Goal: Navigation & Orientation: Find specific page/section

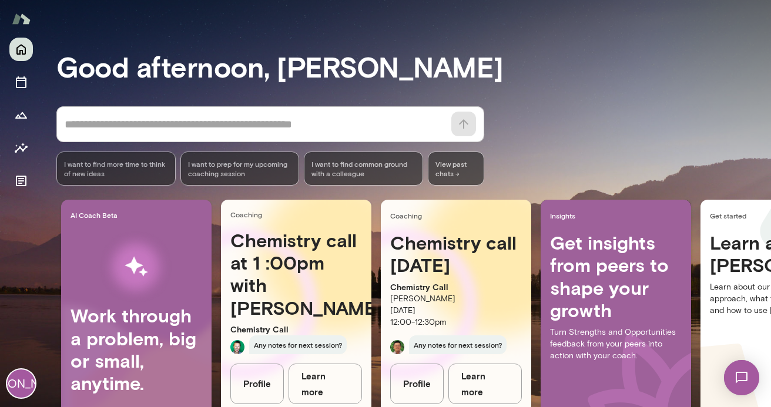
scroll to position [122, 0]
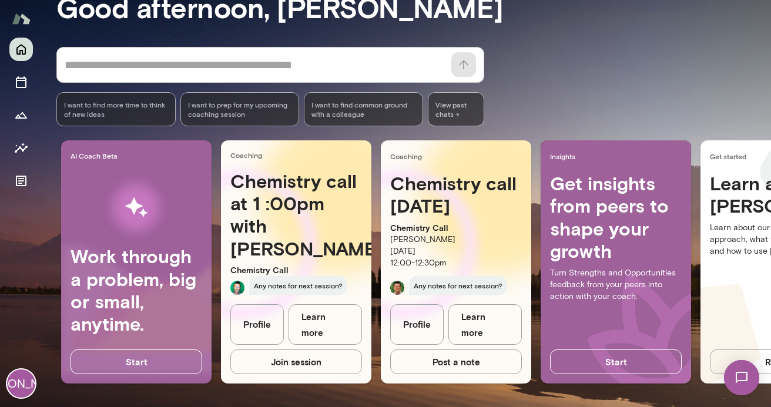
click at [275, 203] on h4 "Chemistry call at 1 :00pm with [PERSON_NAME]" at bounding box center [296, 215] width 132 height 91
click at [331, 336] on link "Learn more" at bounding box center [325, 324] width 73 height 41
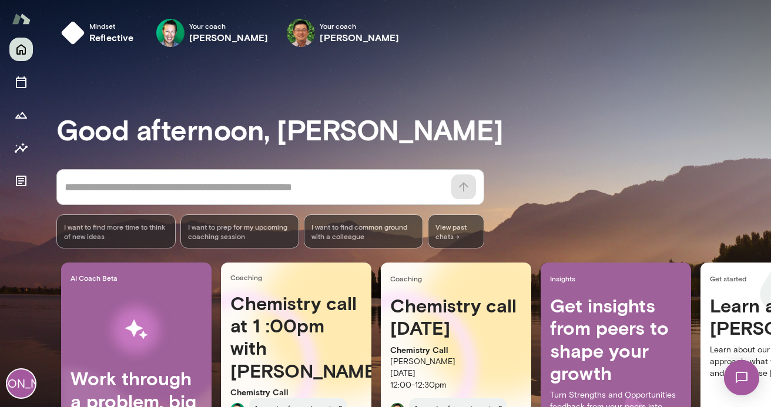
click at [18, 24] on img at bounding box center [21, 19] width 19 height 22
click at [20, 369] on div "[PERSON_NAME]" at bounding box center [21, 223] width 42 height 370
click at [18, 390] on div "[PERSON_NAME]" at bounding box center [21, 384] width 28 height 28
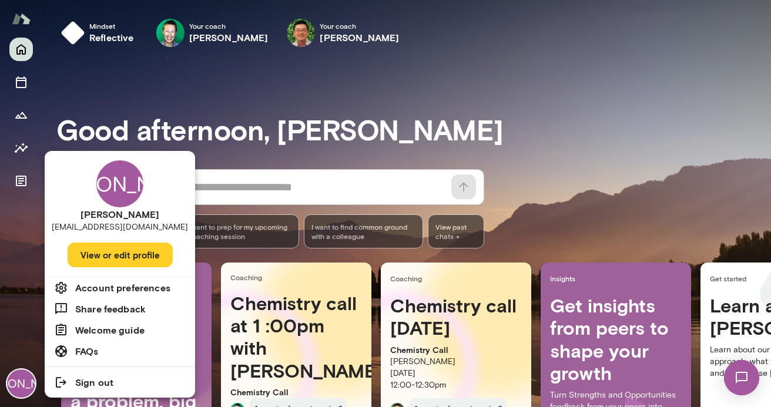
click at [113, 281] on h6 "Account preferences" at bounding box center [122, 288] width 95 height 14
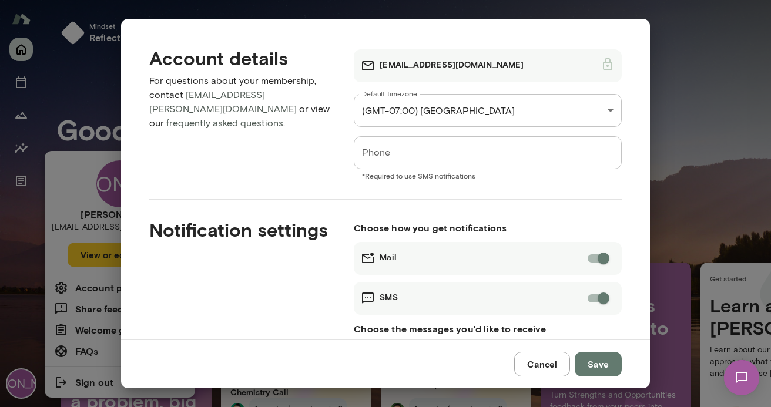
click at [243, 122] on div "Account details For questions about your membership, contact concierge@mento.co…" at bounding box center [232, 104] width 205 height 152
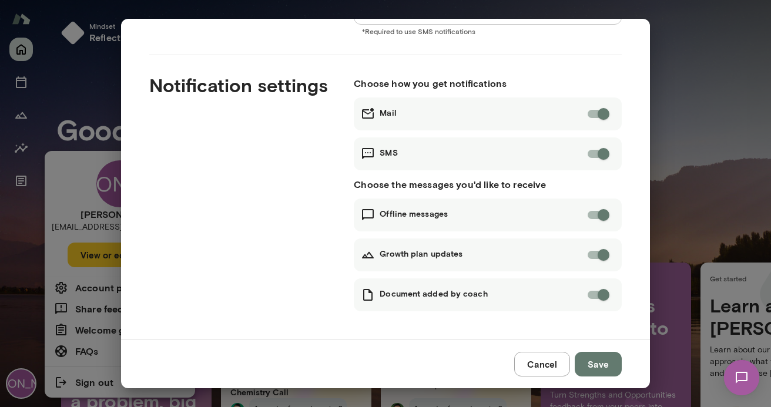
click at [554, 369] on button "Cancel" at bounding box center [542, 364] width 56 height 25
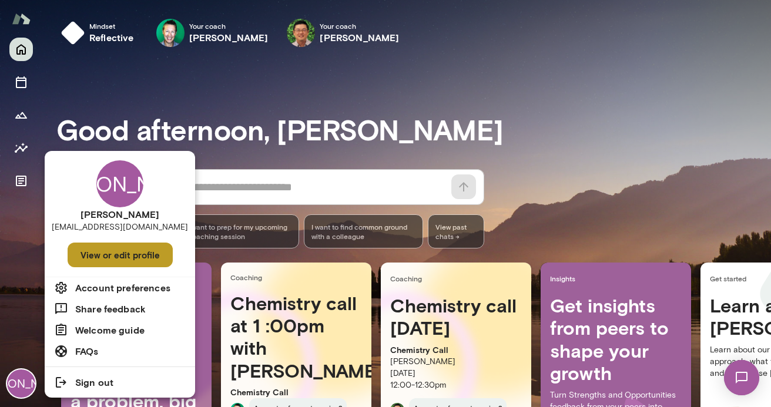
click at [120, 263] on button "View or edit profile" at bounding box center [120, 255] width 105 height 25
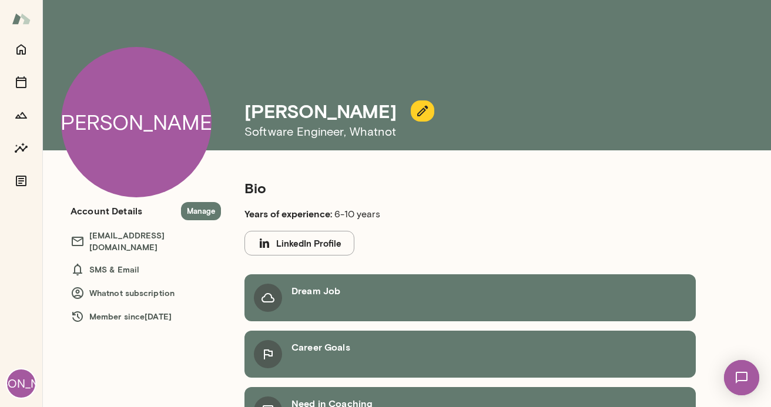
scroll to position [149, 0]
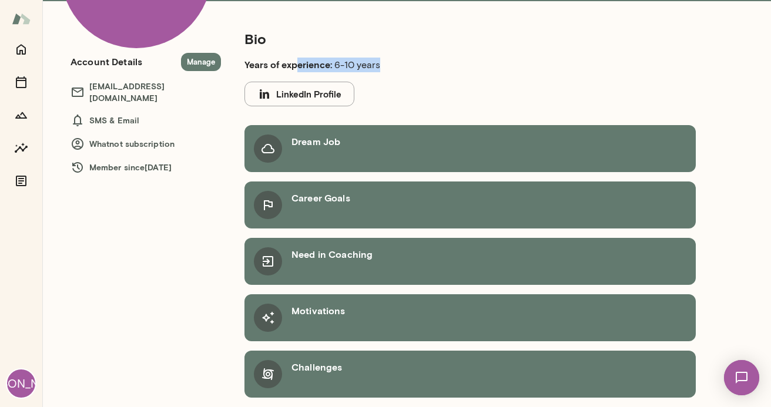
drag, startPoint x: 296, startPoint y: 66, endPoint x: 501, endPoint y: 66, distance: 205.1
click at [501, 66] on p "Years of experience: 6-10 years" at bounding box center [442, 65] width 395 height 15
click at [513, 66] on p "Years of experience: 6-10 years" at bounding box center [442, 65] width 395 height 15
click at [261, 313] on icon at bounding box center [268, 318] width 14 height 14
click at [11, 96] on div at bounding box center [21, 115] width 24 height 155
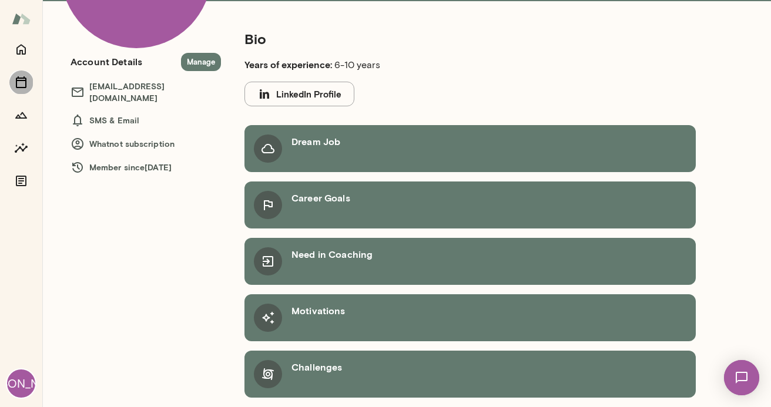
click at [14, 84] on icon "Sessions" at bounding box center [21, 82] width 14 height 14
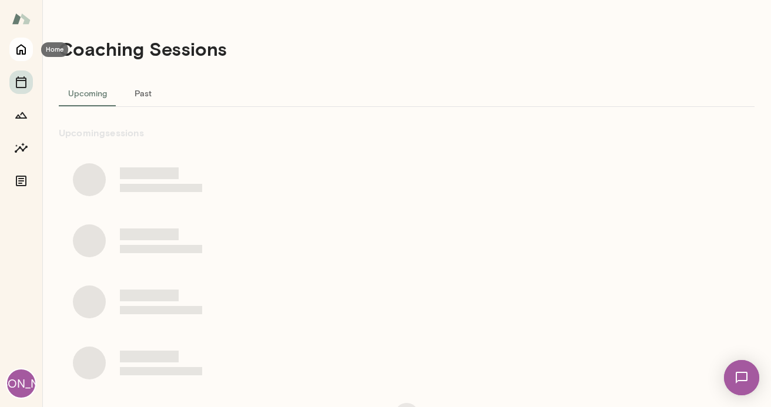
click at [18, 42] on icon "Home" at bounding box center [21, 49] width 14 height 14
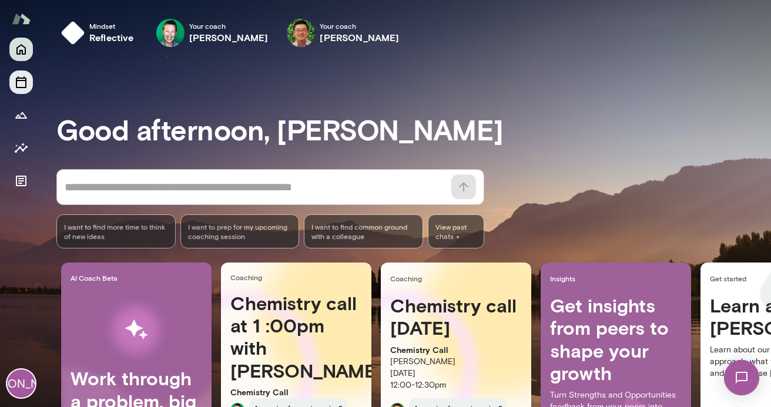
click at [18, 75] on icon "Sessions" at bounding box center [21, 82] width 14 height 14
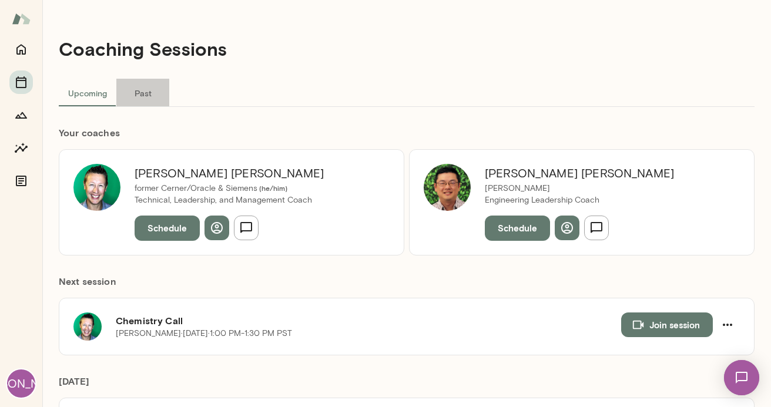
click at [144, 99] on button "Past" at bounding box center [142, 93] width 53 height 28
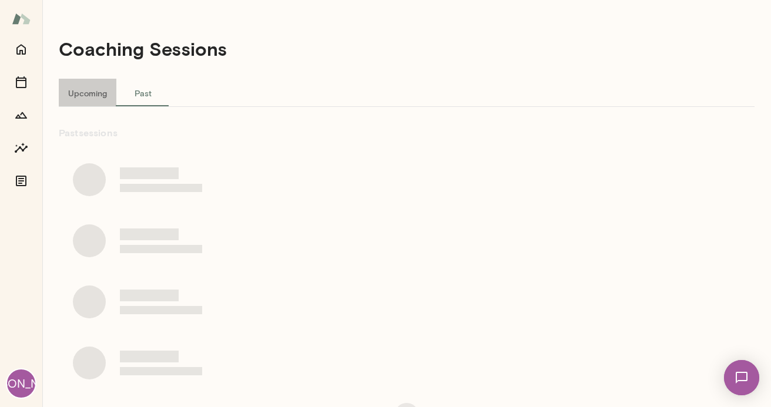
click at [80, 89] on button "Upcoming" at bounding box center [88, 93] width 58 height 28
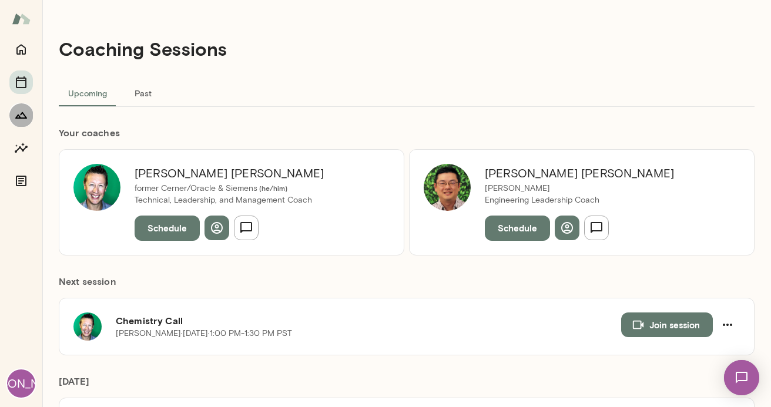
click at [29, 105] on button "Growth Plan" at bounding box center [21, 115] width 24 height 24
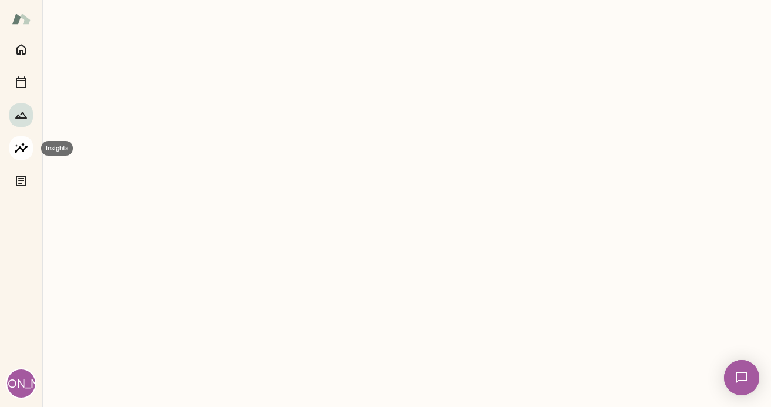
click at [27, 150] on icon "Insights" at bounding box center [21, 148] width 14 height 14
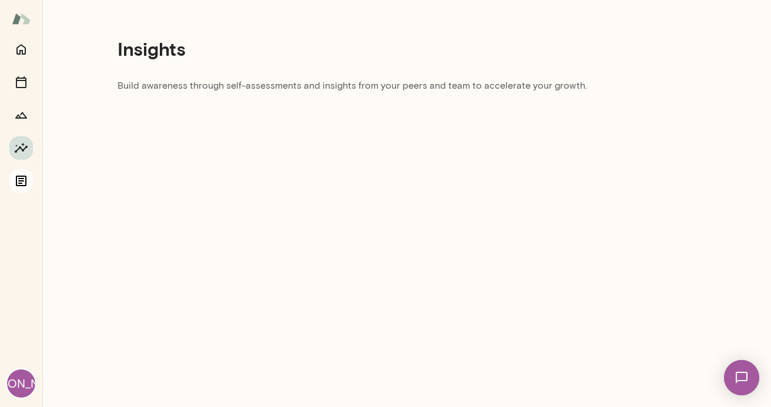
click at [22, 178] on icon "Documents" at bounding box center [21, 181] width 11 height 11
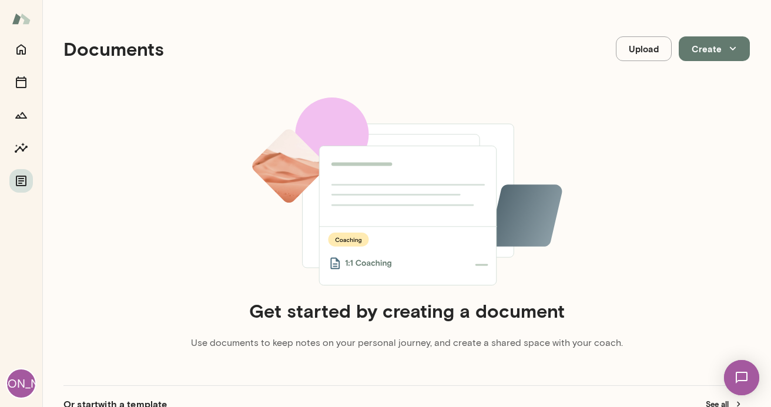
click at [25, 20] on img at bounding box center [21, 19] width 19 height 22
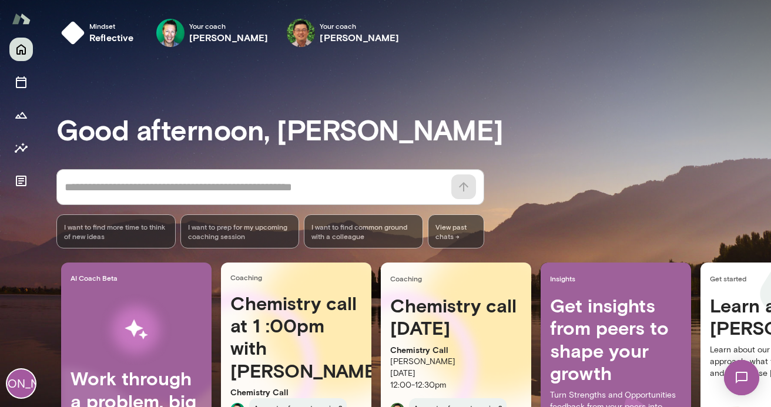
click at [16, 395] on div "[PERSON_NAME]" at bounding box center [21, 384] width 28 height 28
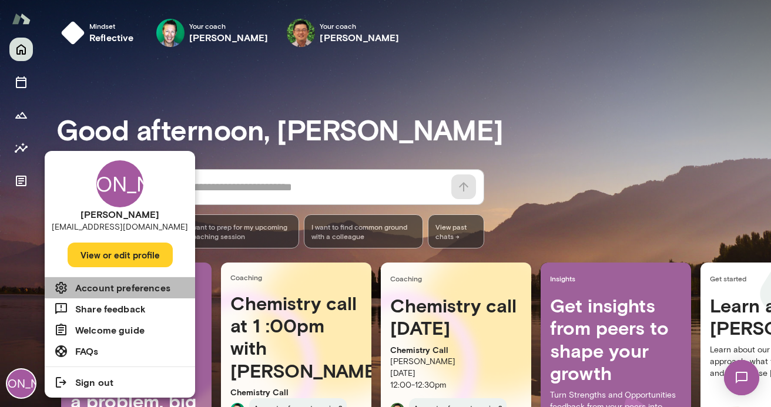
click at [132, 290] on h6 "Account preferences" at bounding box center [122, 288] width 95 height 14
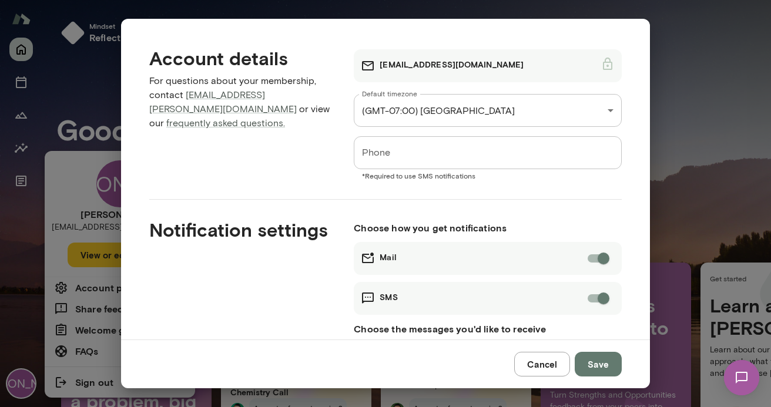
scroll to position [145, 0]
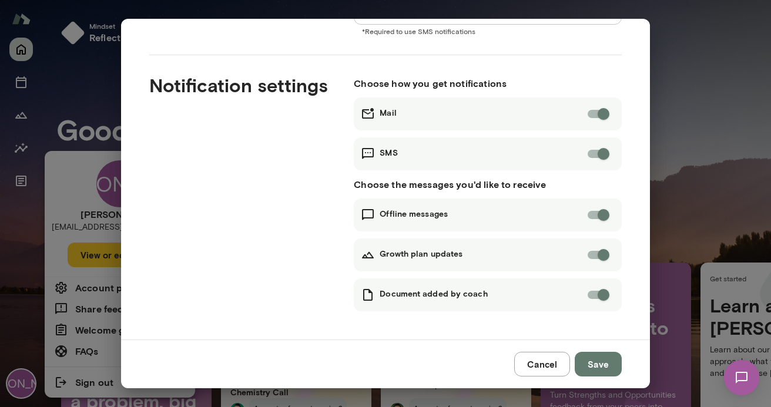
click at [379, 287] on div "Document added by coach" at bounding box center [488, 295] width 268 height 33
click at [548, 363] on button "Cancel" at bounding box center [542, 364] width 56 height 25
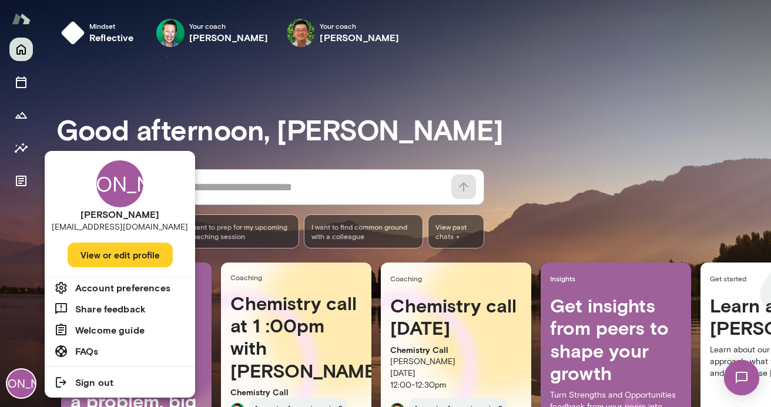
click at [102, 254] on button "View or edit profile" at bounding box center [120, 255] width 105 height 25
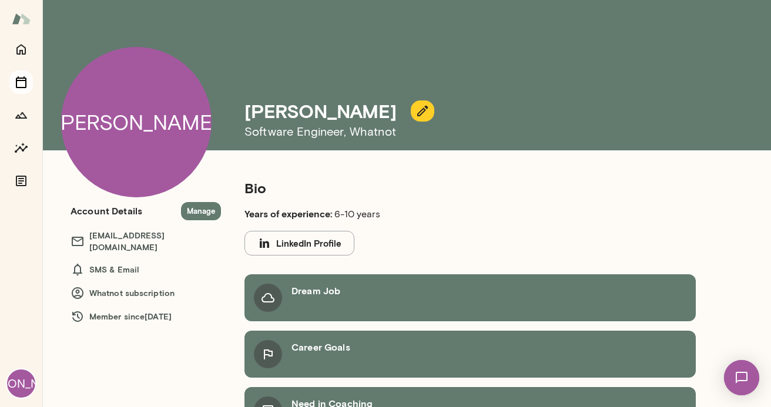
click at [20, 78] on icon "Sessions" at bounding box center [21, 82] width 11 height 12
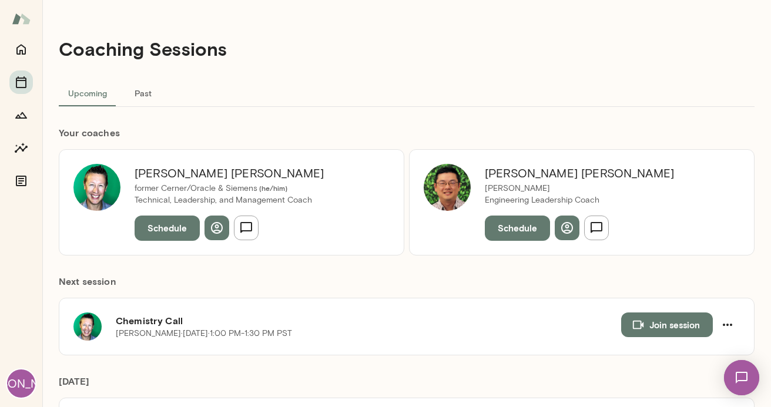
click at [38, 123] on div "[PERSON_NAME]" at bounding box center [21, 223] width 42 height 370
click at [23, 380] on div "[PERSON_NAME]" at bounding box center [21, 384] width 28 height 28
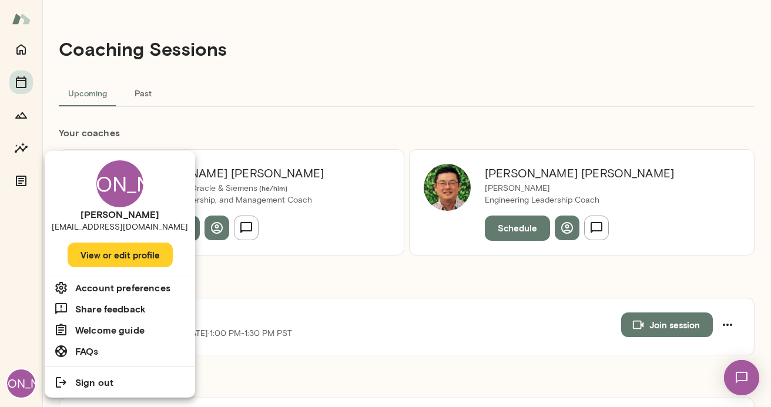
click at [93, 350] on h6 "FAQs" at bounding box center [87, 351] width 24 height 14
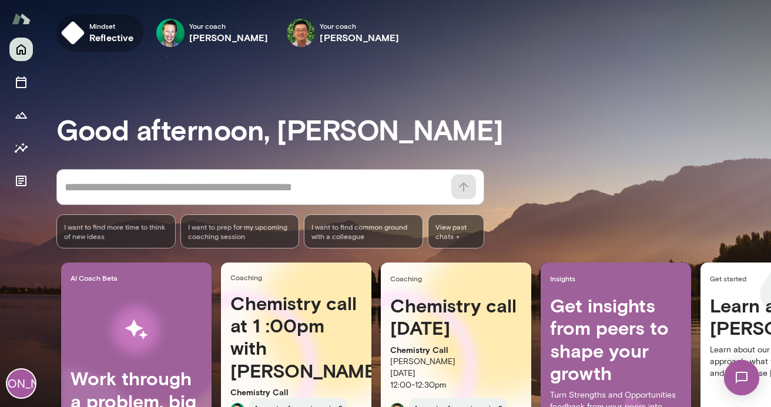
click at [103, 38] on h6 "reflective" at bounding box center [111, 38] width 45 height 14
